Goal: Find contact information: Find contact information

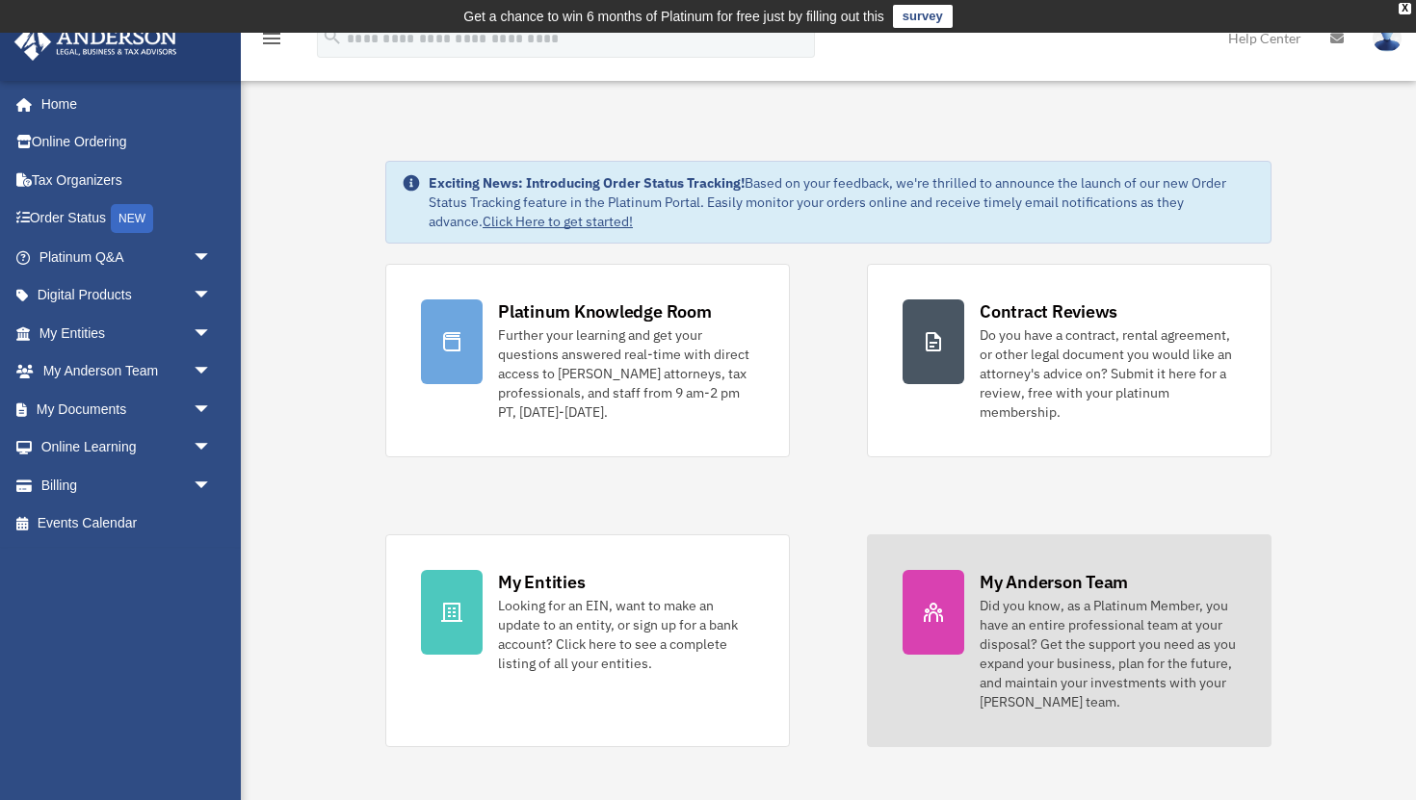
click at [958, 616] on div at bounding box center [933, 612] width 62 height 85
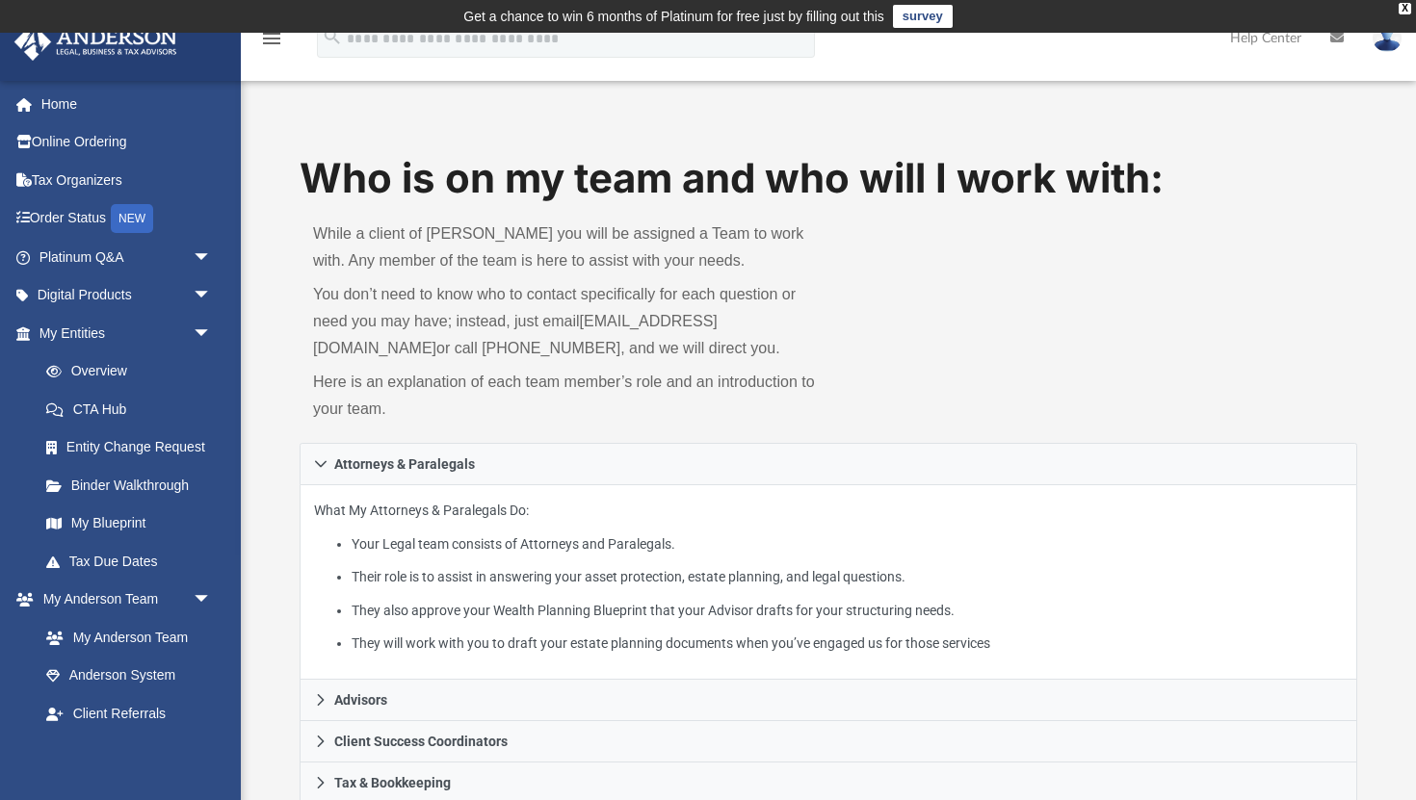
click at [1066, 349] on div "Who is on my team and who will I work with: While a client of [PERSON_NAME] you…" at bounding box center [828, 296] width 1057 height 293
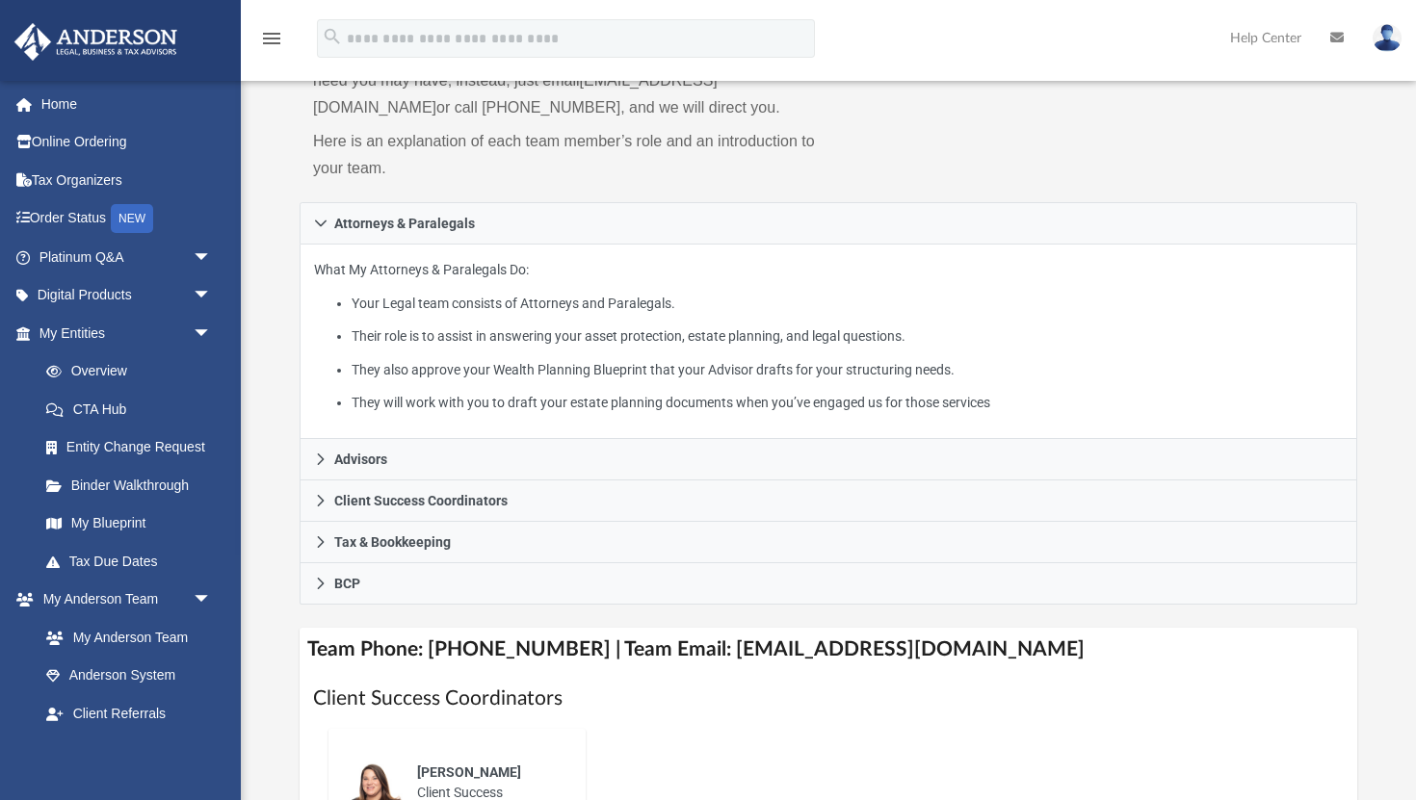
scroll to position [270, 0]
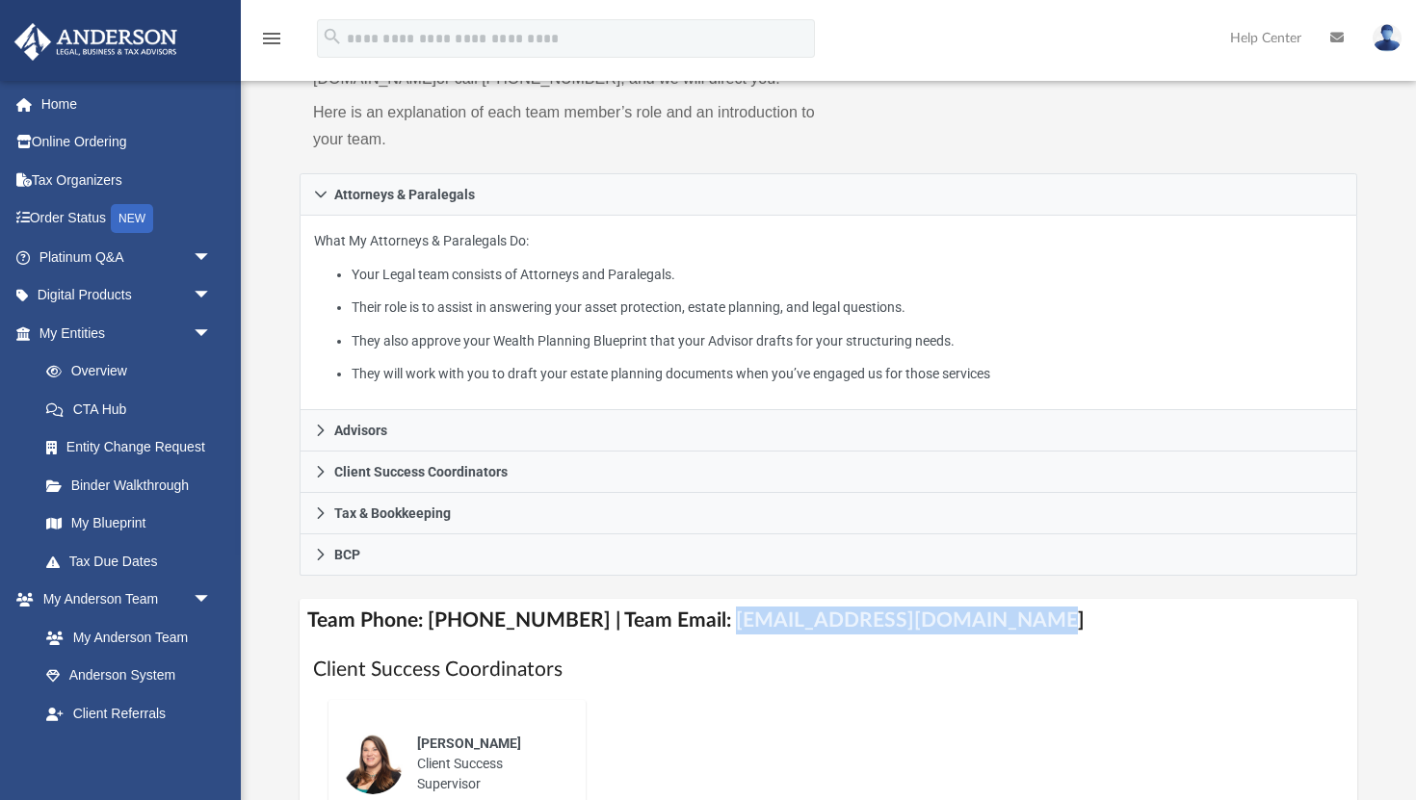
drag, startPoint x: 694, startPoint y: 623, endPoint x: 983, endPoint y: 631, distance: 289.0
click at [983, 631] on h4 "Team Phone: [PHONE_NUMBER] | Team Email: [EMAIL_ADDRESS][DOMAIN_NAME]" at bounding box center [828, 620] width 1057 height 43
copy h4 "[EMAIL_ADDRESS][DOMAIN_NAME]"
